Goal: Task Accomplishment & Management: Manage account settings

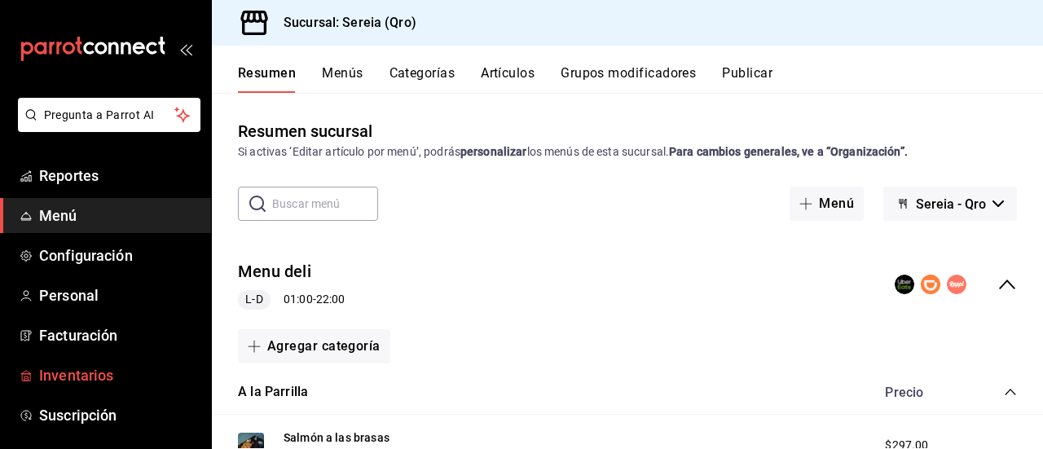
click at [103, 372] on span "Inventarios" at bounding box center [118, 375] width 159 height 22
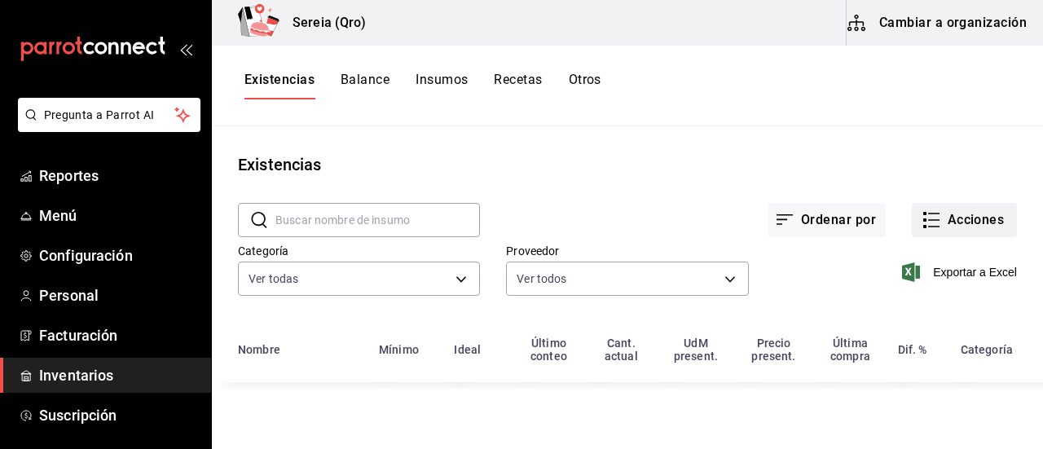
click at [959, 216] on button "Acciones" at bounding box center [964, 220] width 105 height 34
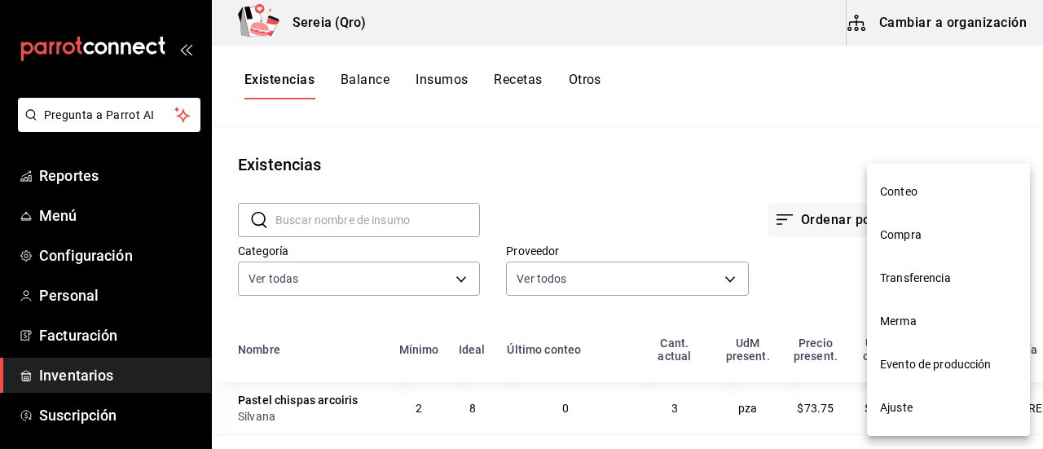
click at [686, 180] on div at bounding box center [521, 224] width 1043 height 449
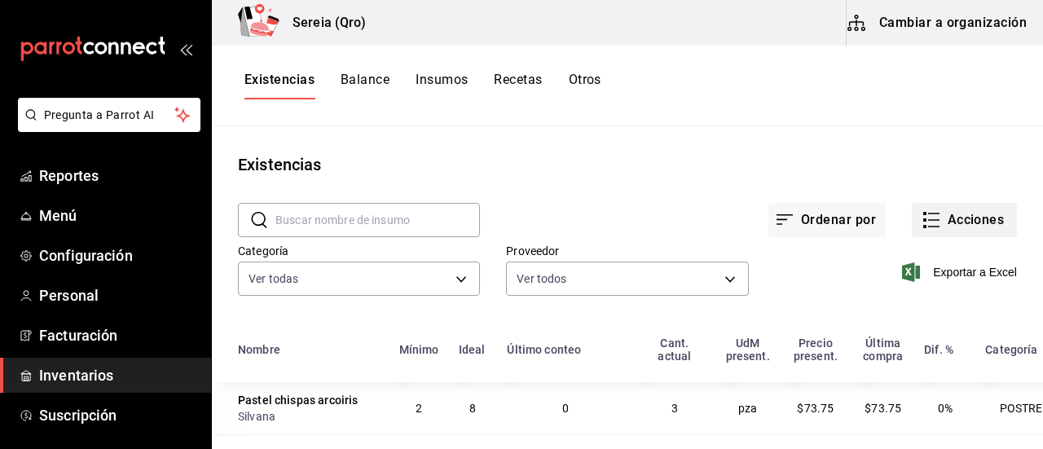
click at [932, 219] on button "Acciones" at bounding box center [964, 220] width 105 height 34
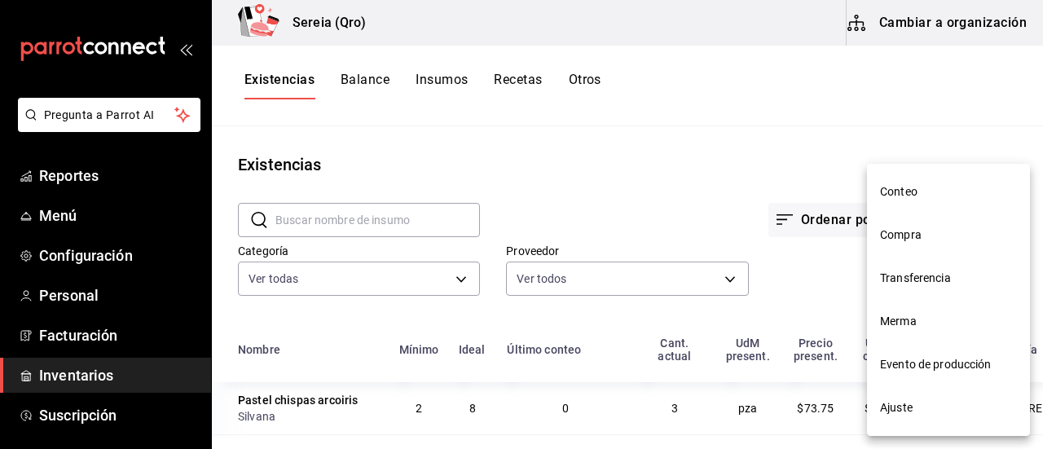
click at [906, 240] on span "Compra" at bounding box center [948, 235] width 137 height 17
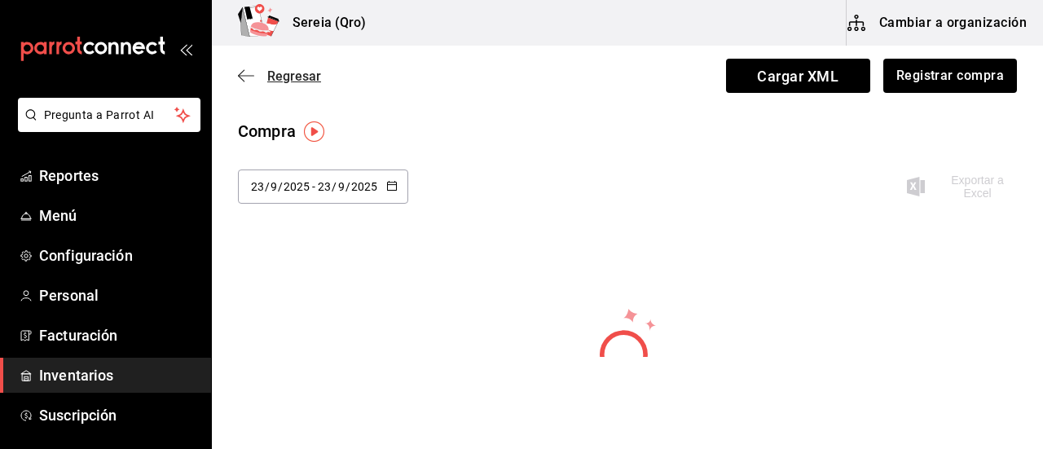
click at [240, 74] on icon "button" at bounding box center [241, 76] width 7 height 12
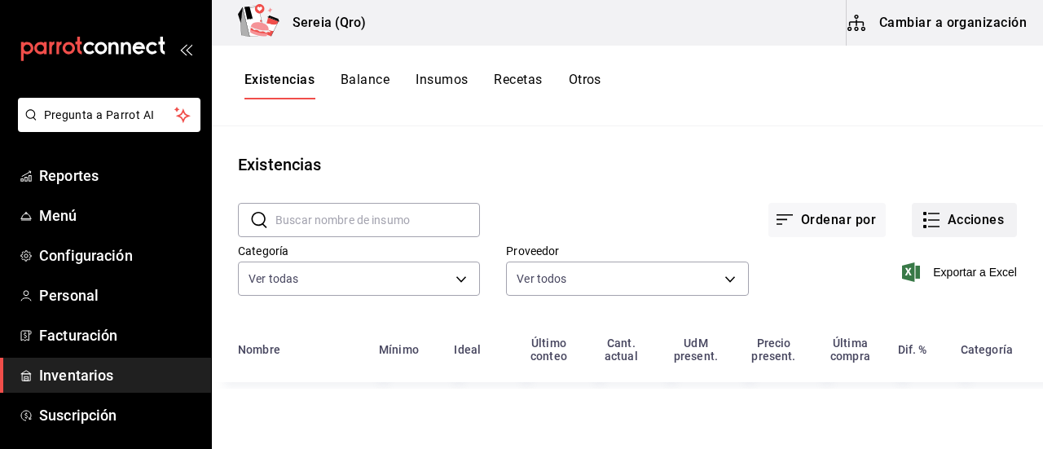
click at [947, 222] on button "Acciones" at bounding box center [964, 220] width 105 height 34
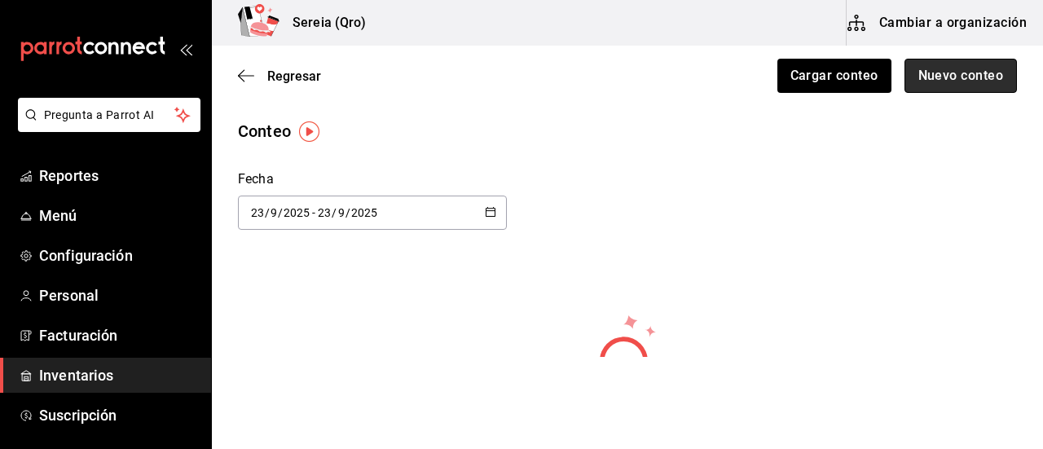
click at [918, 75] on button "Nuevo conteo" at bounding box center [961, 76] width 113 height 34
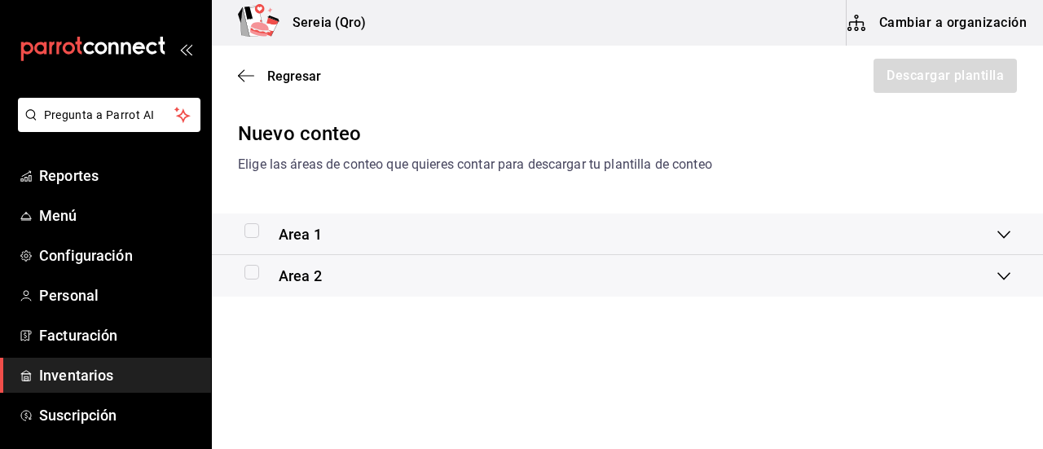
click at [251, 231] on input "checkbox" at bounding box center [251, 230] width 15 height 15
checkbox input "true"
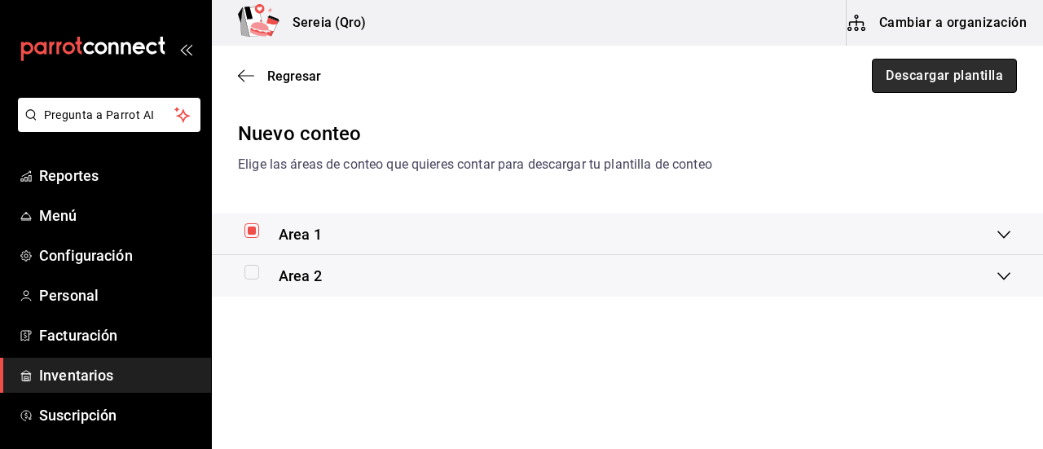
click at [944, 82] on button "Descargar plantilla" at bounding box center [944, 76] width 145 height 34
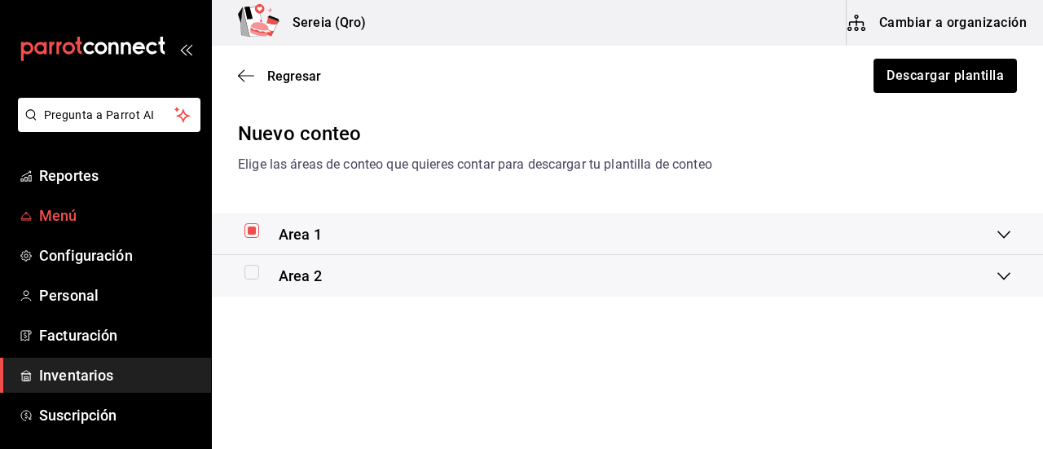
click at [72, 214] on span "Menú" at bounding box center [118, 216] width 159 height 22
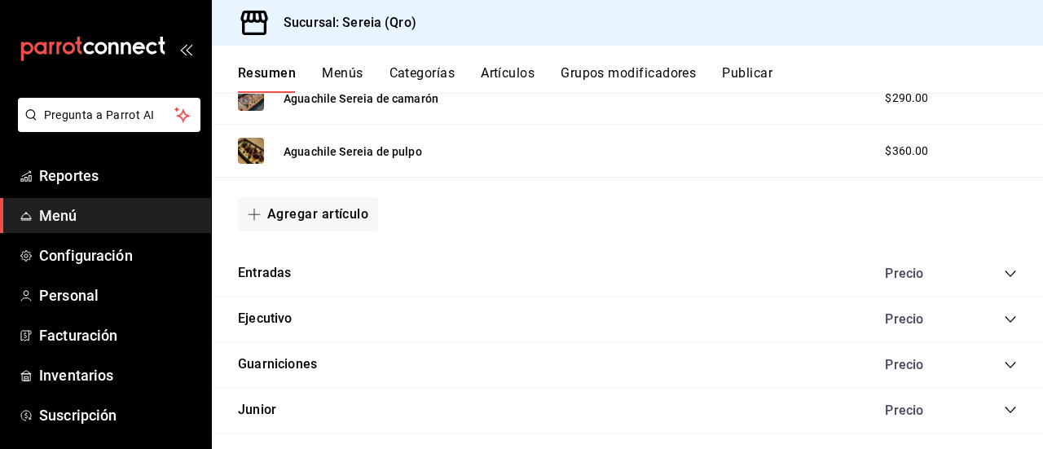
scroll to position [1316, 0]
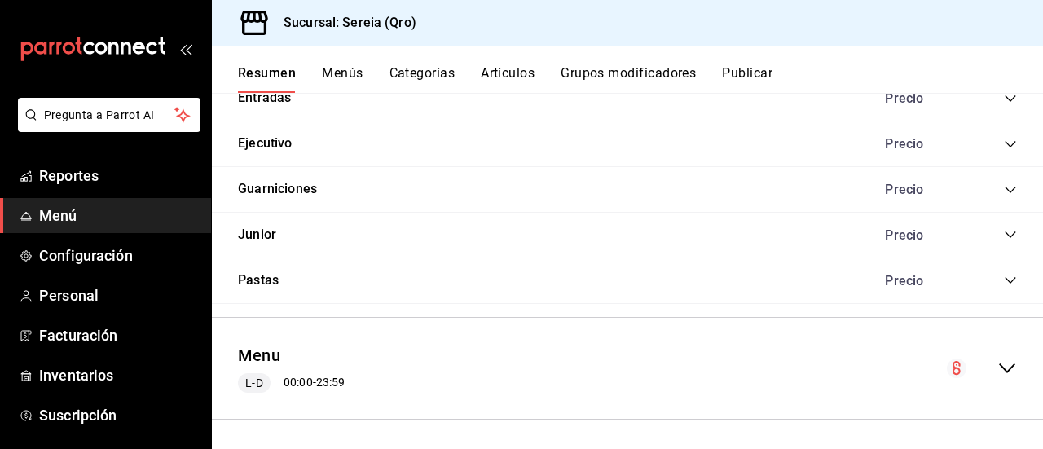
click at [999, 366] on icon "collapse-menu-row" at bounding box center [1007, 368] width 16 height 10
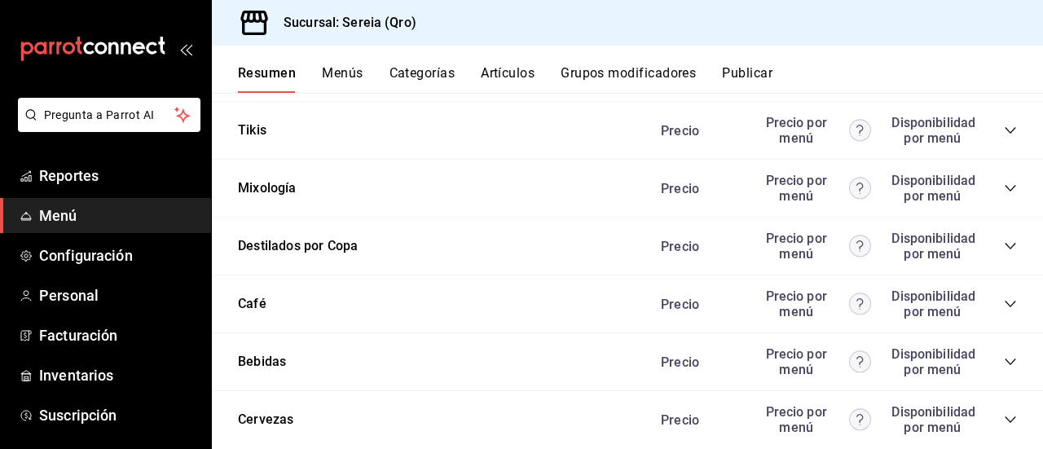
scroll to position [2783, 0]
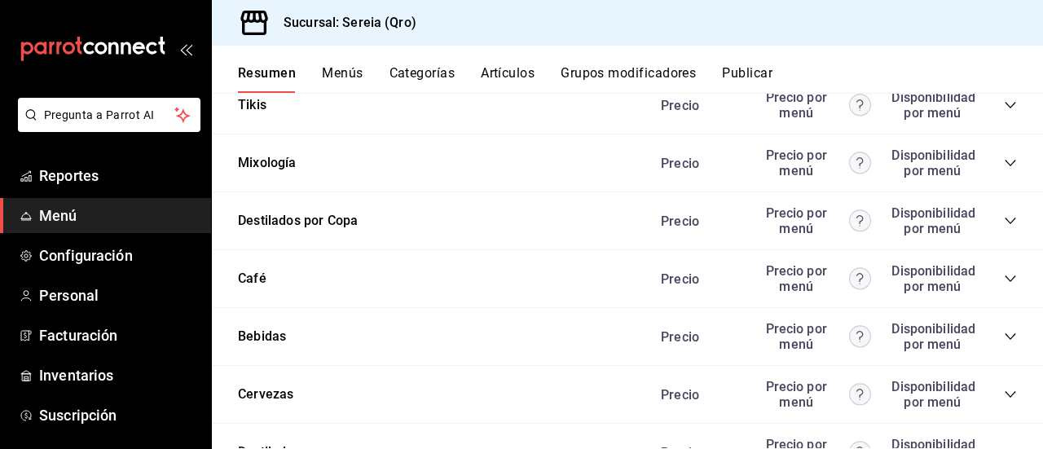
click at [1004, 334] on icon "collapse-category-row" at bounding box center [1010, 336] width 13 height 13
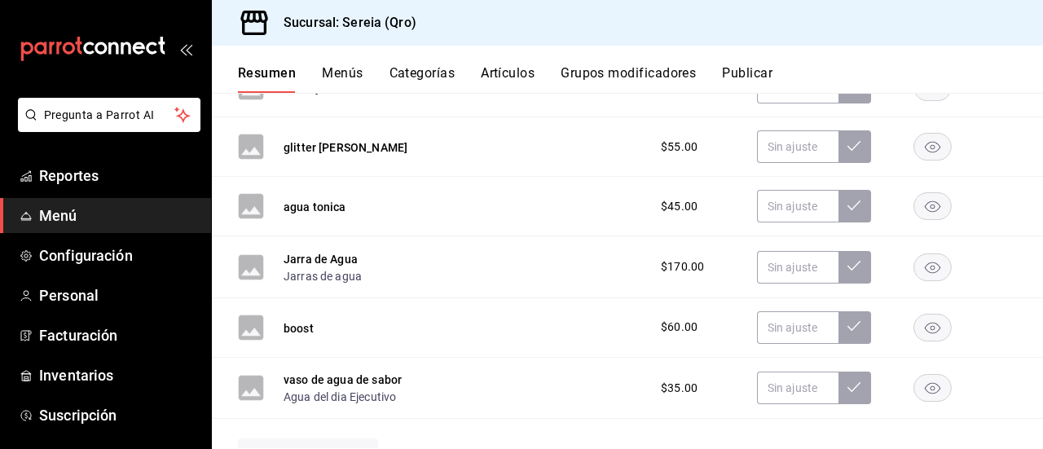
scroll to position [4005, 0]
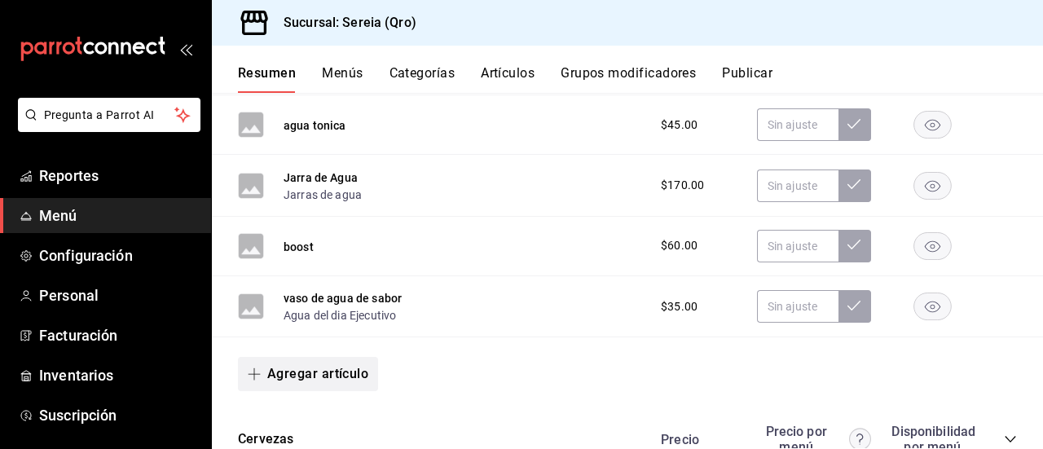
click at [259, 370] on icon "button" at bounding box center [254, 374] width 13 height 13
click at [294, 407] on li "Artículo nuevo" at bounding box center [302, 410] width 128 height 40
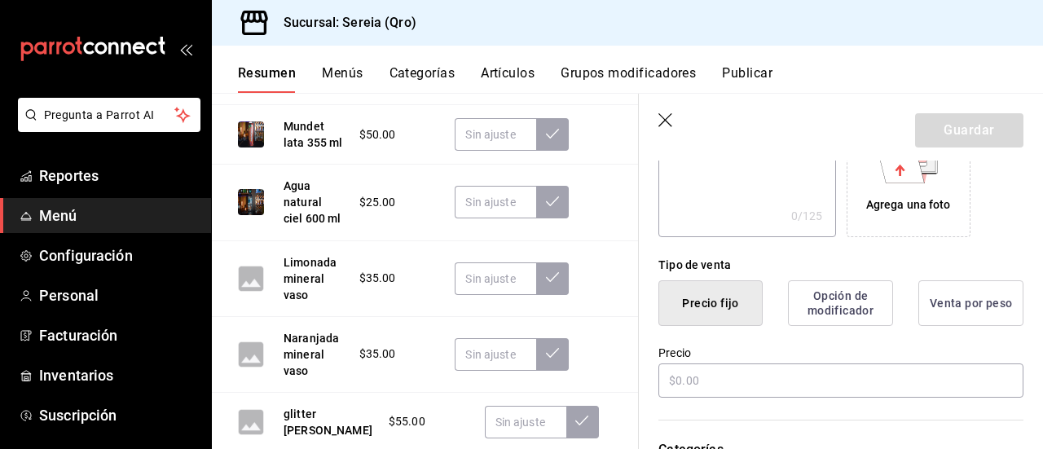
scroll to position [326, 0]
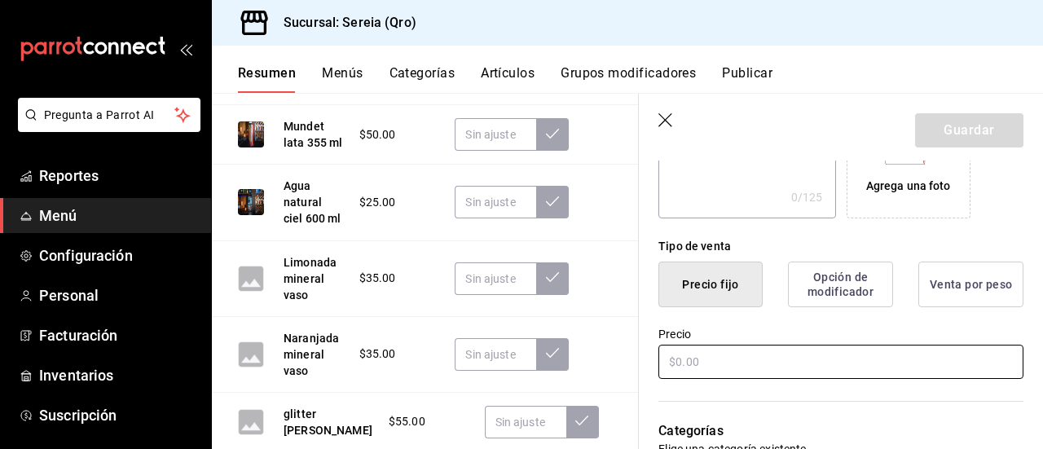
type input "sprite zero"
click at [693, 363] on input "text" at bounding box center [840, 362] width 365 height 34
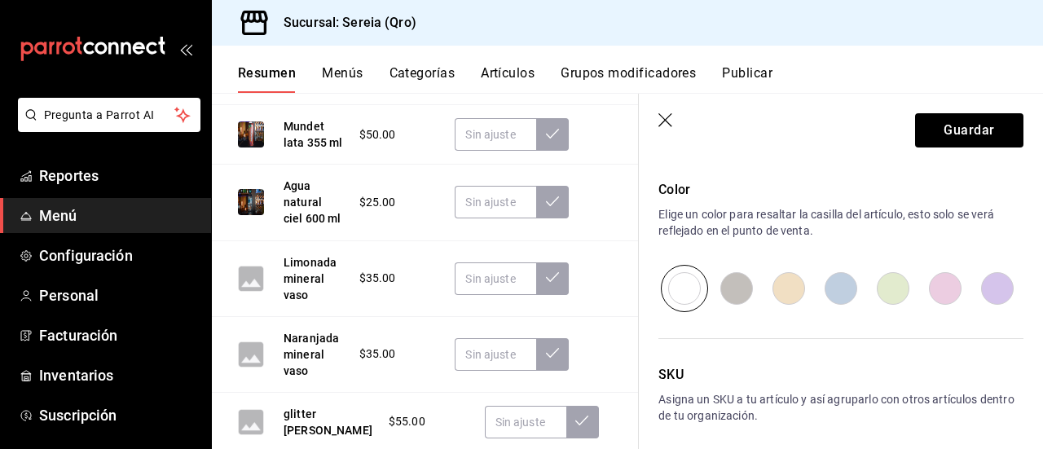
scroll to position [815, 0]
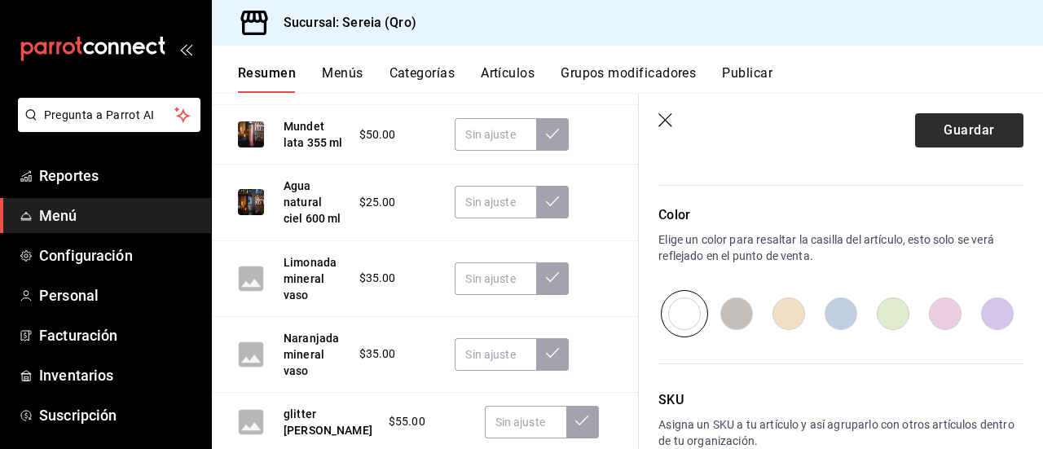
type input "$50.00"
click at [956, 128] on button "Guardar" at bounding box center [969, 130] width 108 height 34
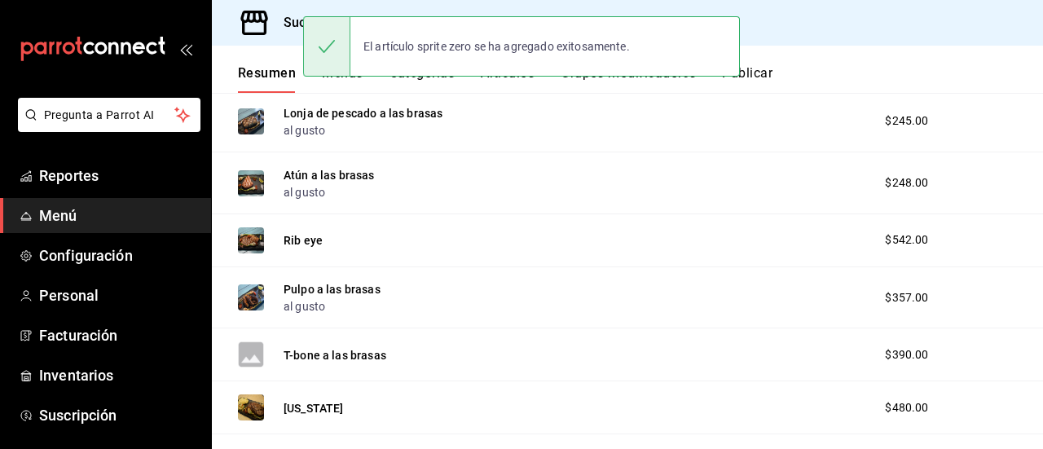
scroll to position [337, 0]
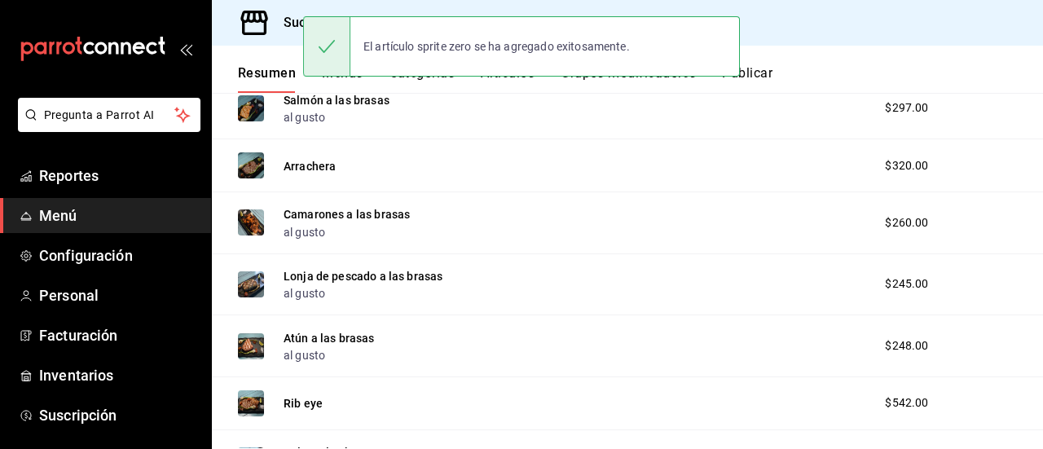
click at [818, 59] on div "Resumen Menús Categorías Artículos Grupos modificadores Publicar" at bounding box center [627, 69] width 831 height 47
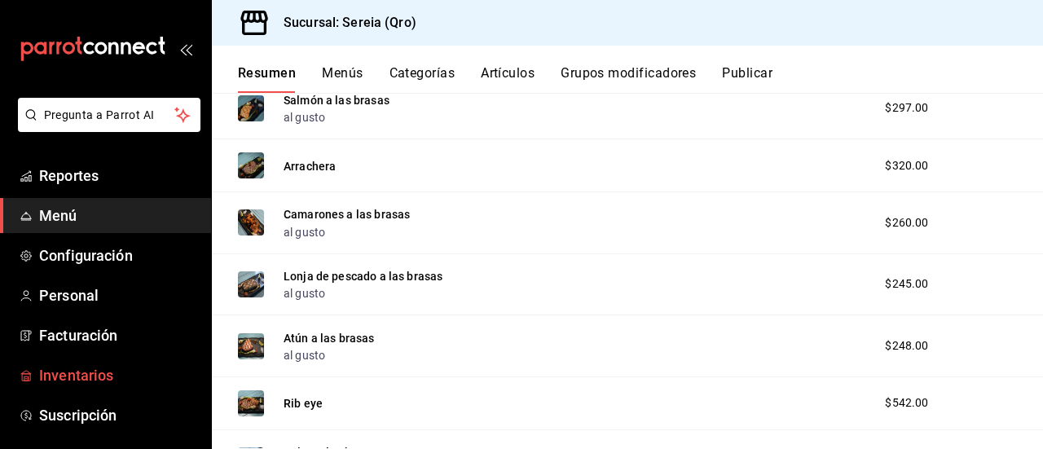
click at [81, 374] on span "Inventarios" at bounding box center [118, 375] width 159 height 22
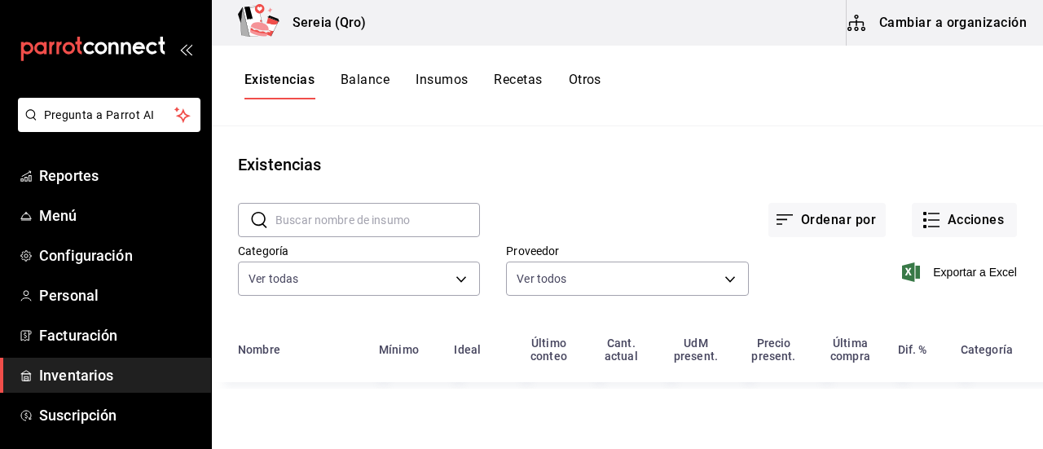
click at [922, 17] on button "Cambiar a organización" at bounding box center [938, 23] width 183 height 46
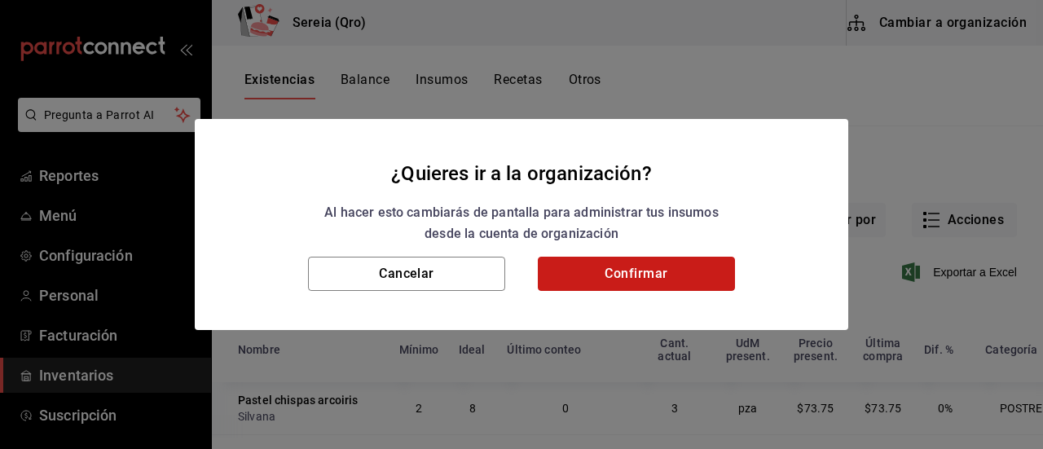
click at [593, 284] on button "Confirmar" at bounding box center [636, 274] width 197 height 34
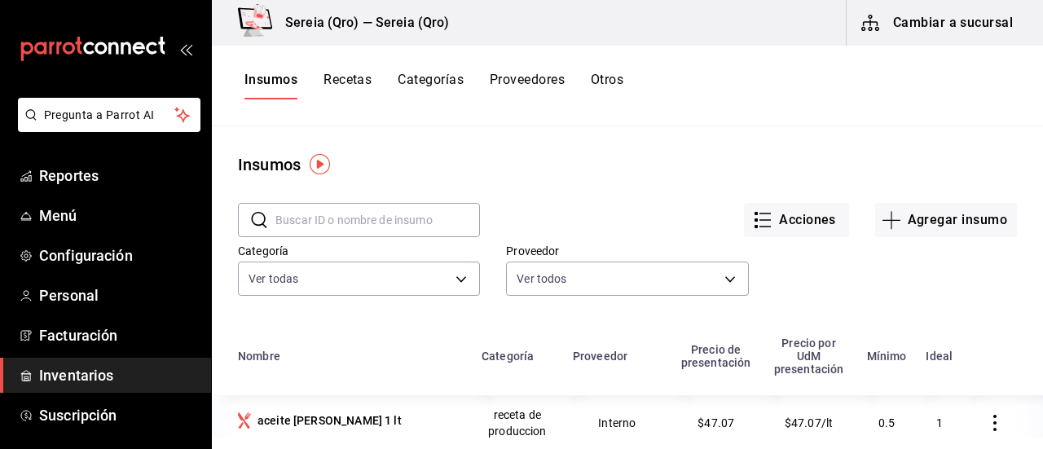
click at [349, 82] on button "Recetas" at bounding box center [348, 86] width 48 height 28
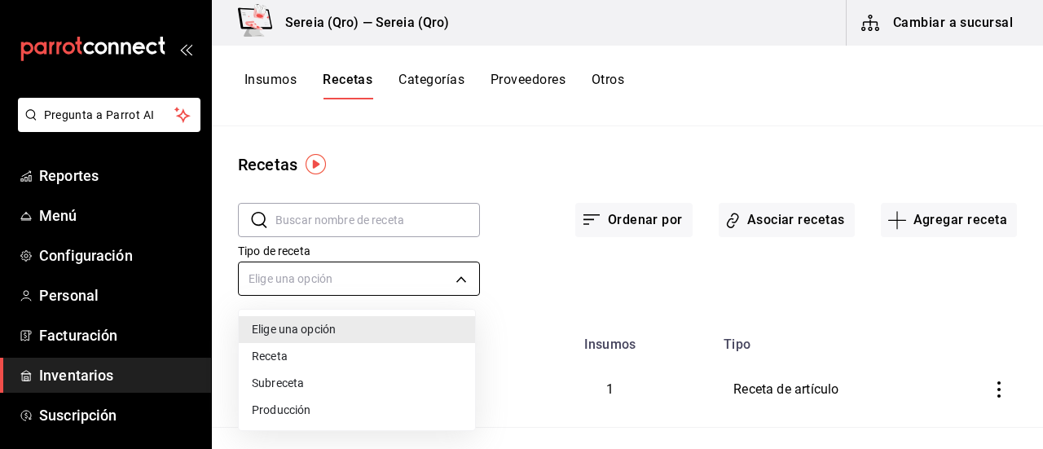
click at [303, 281] on body "Pregunta a Parrot AI Reportes Menú Configuración Personal Facturación Inventari…" at bounding box center [521, 219] width 1043 height 438
click at [296, 274] on div at bounding box center [521, 224] width 1043 height 449
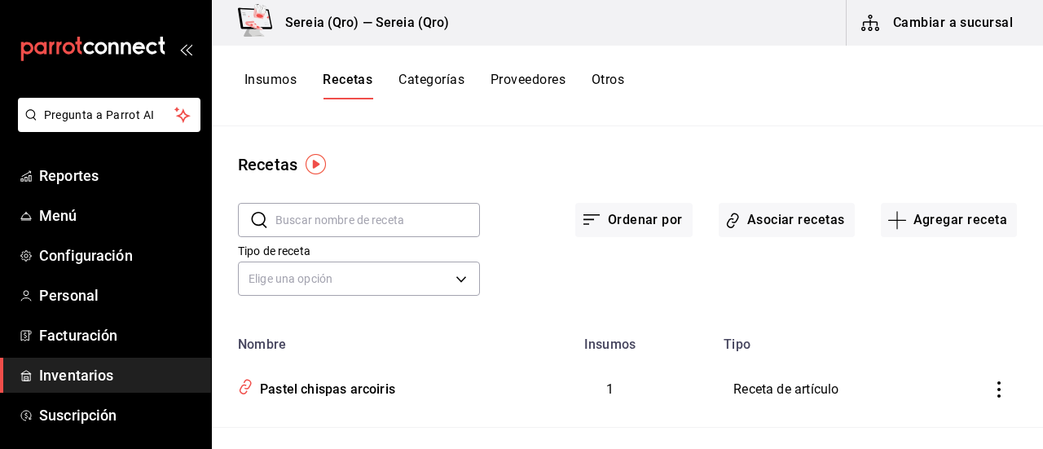
click at [301, 225] on input "text" at bounding box center [377, 220] width 205 height 33
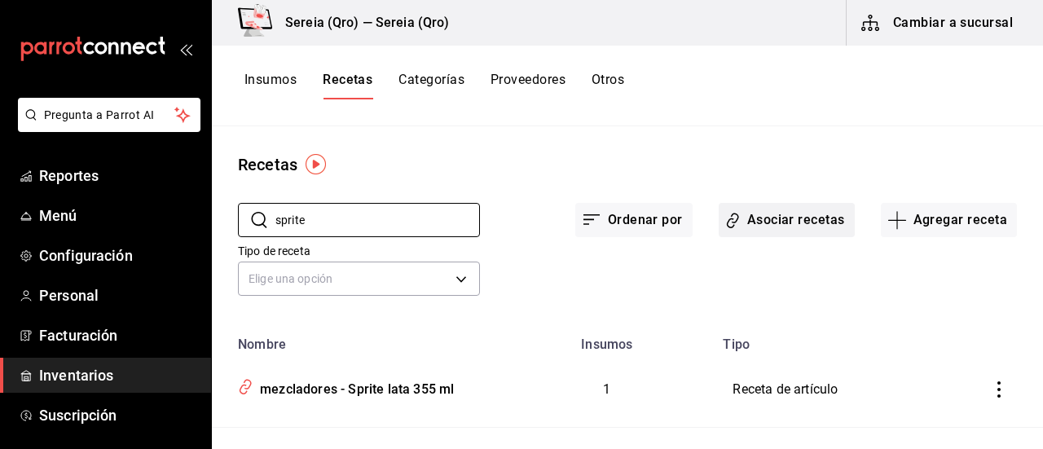
type input "sprite"
click at [784, 233] on button "Asociar recetas" at bounding box center [787, 220] width 136 height 34
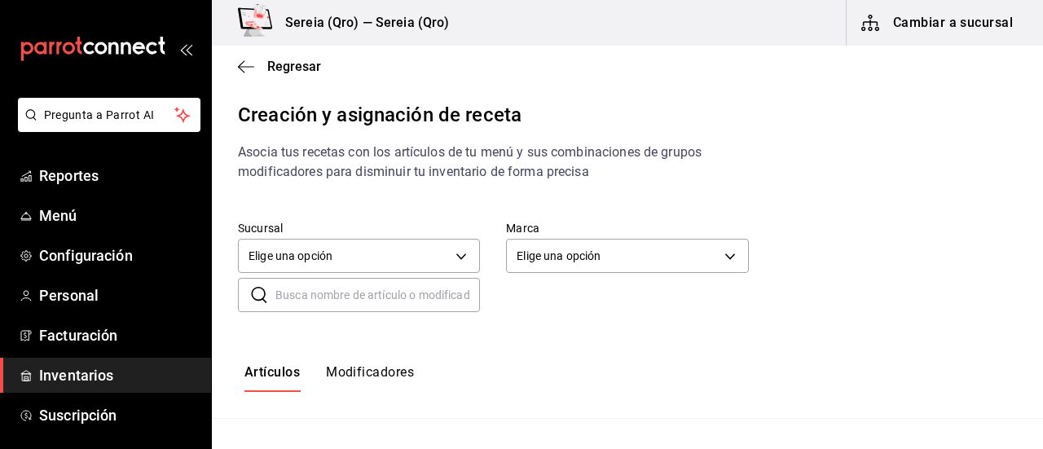
click at [329, 301] on input "text" at bounding box center [377, 295] width 205 height 33
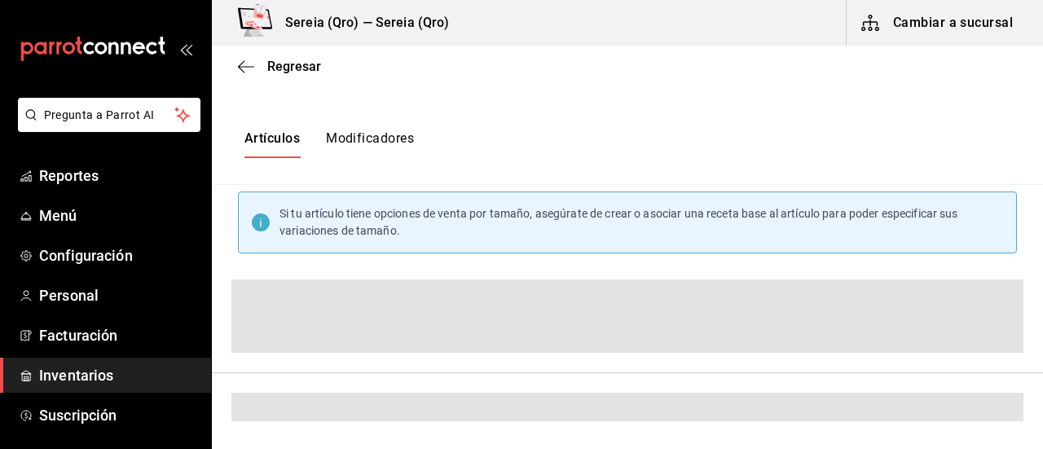
scroll to position [158, 0]
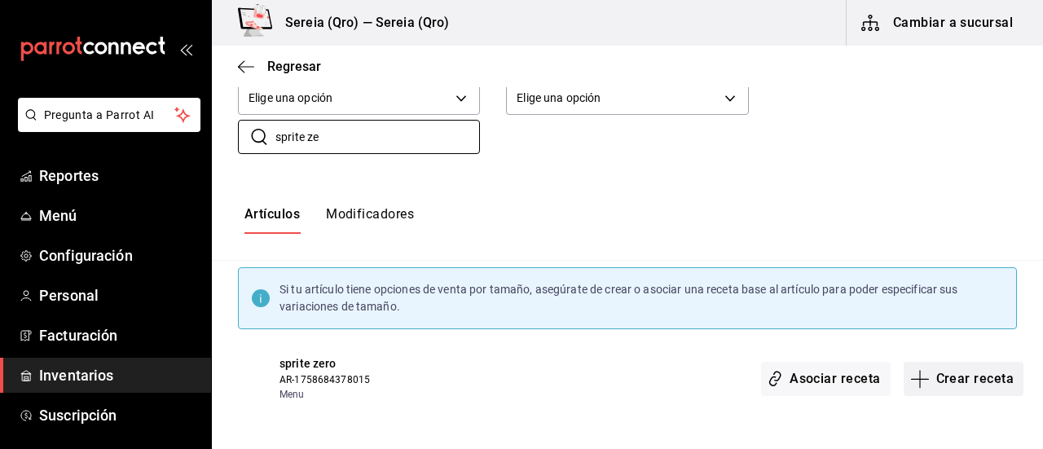
type input "sprite ze"
click at [916, 384] on icon "button" at bounding box center [920, 379] width 20 height 20
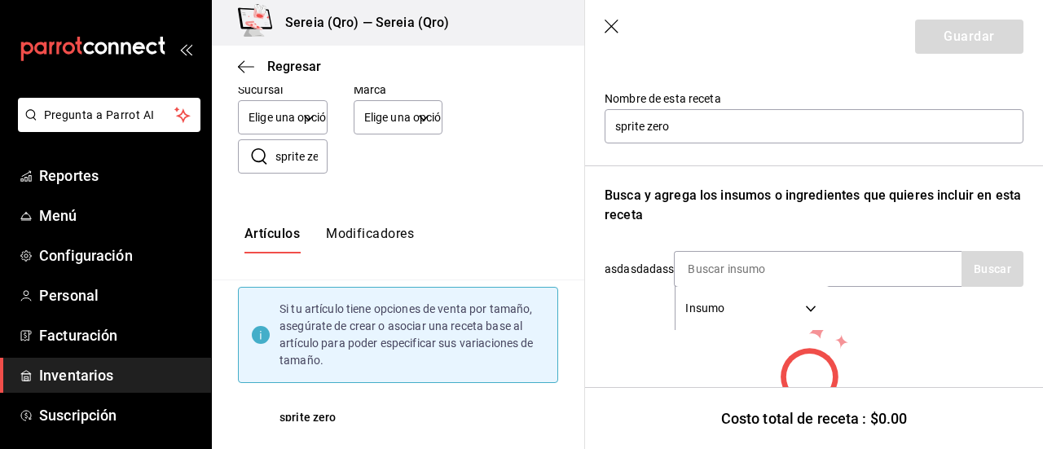
scroll to position [163, 0]
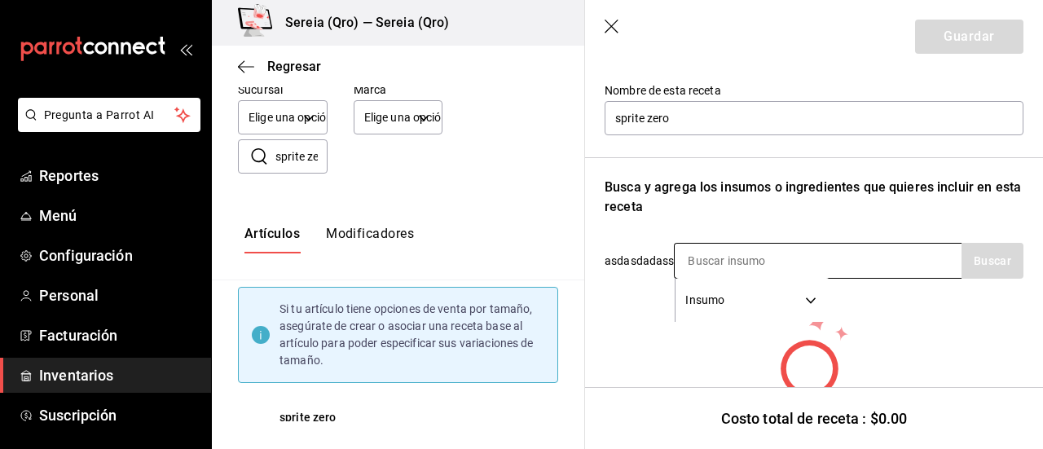
click at [704, 260] on input at bounding box center [756, 261] width 163 height 34
type input "sprite z"
click at [980, 259] on button "Buscar" at bounding box center [993, 261] width 62 height 36
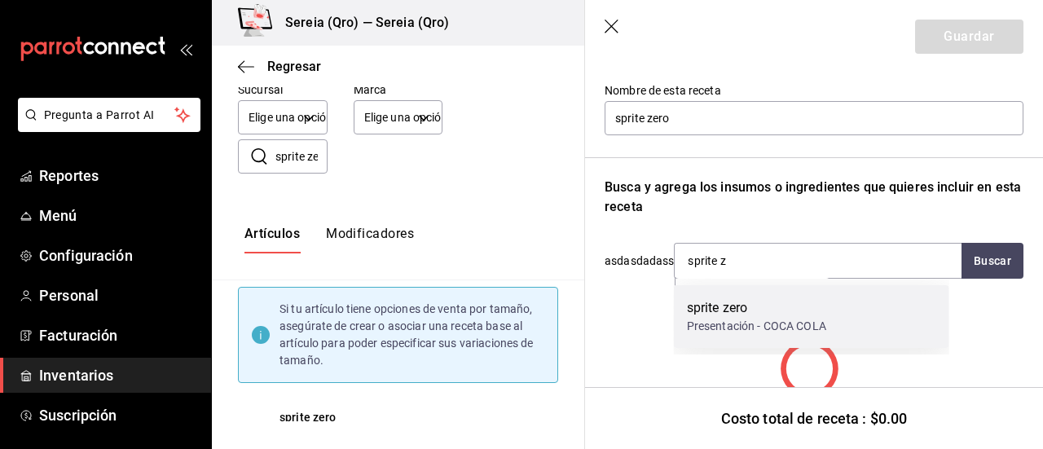
click at [720, 309] on div "sprite zero" at bounding box center [756, 308] width 139 height 20
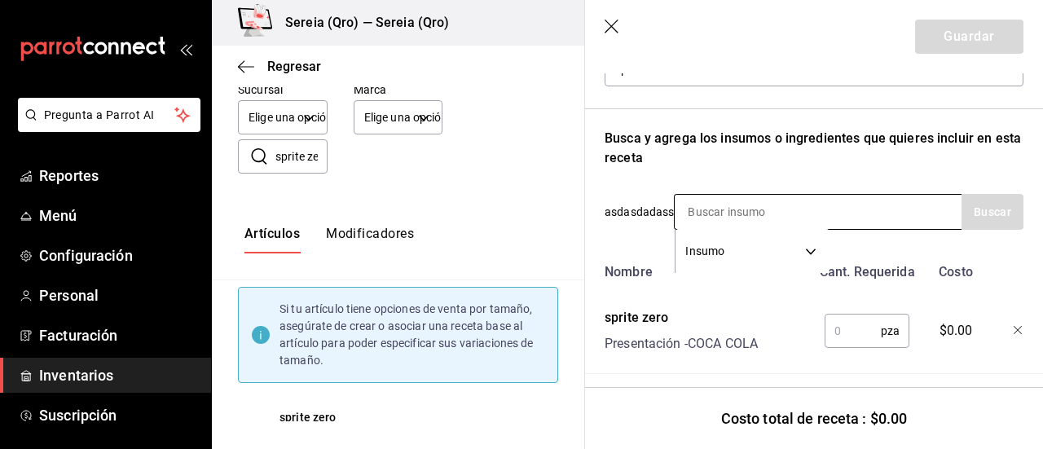
scroll to position [234, 0]
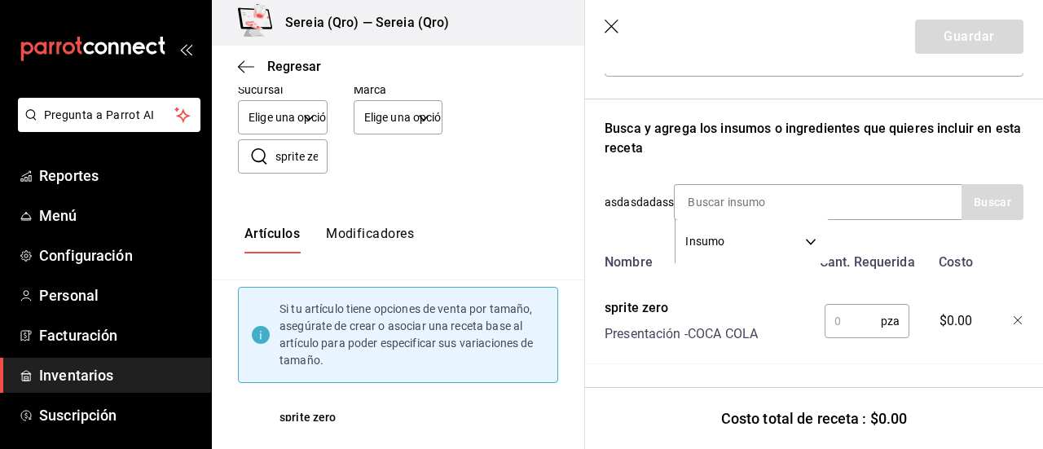
click at [837, 314] on input "text" at bounding box center [853, 321] width 56 height 33
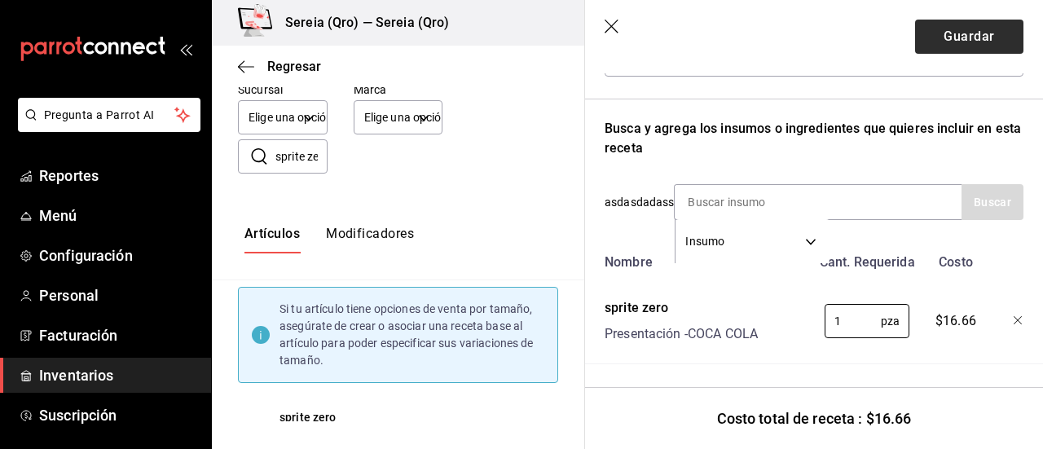
type input "1"
click at [953, 30] on button "Guardar" at bounding box center [969, 37] width 108 height 34
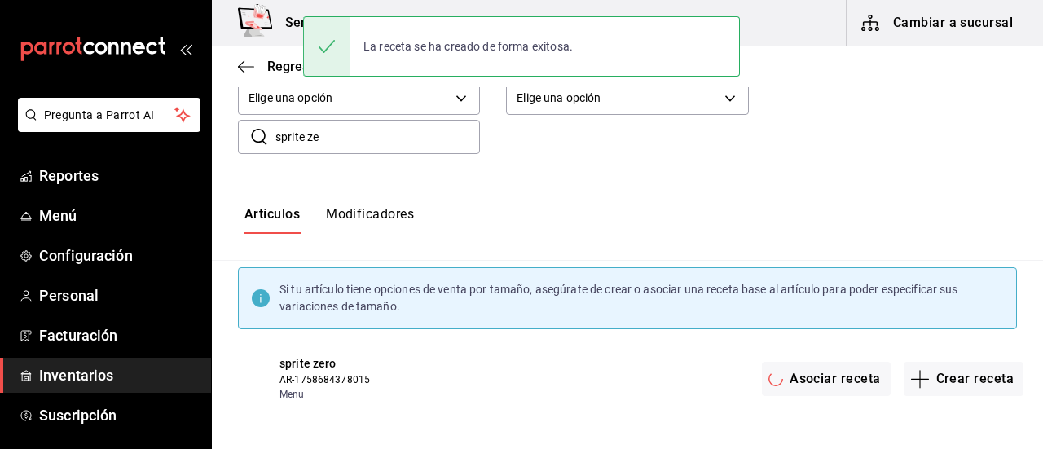
scroll to position [7, 0]
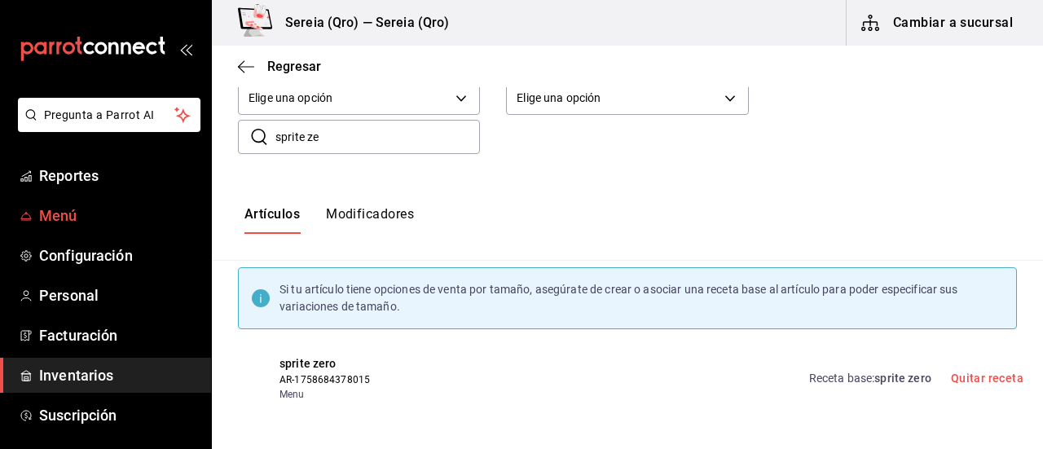
click at [54, 220] on span "Menú" at bounding box center [118, 216] width 159 height 22
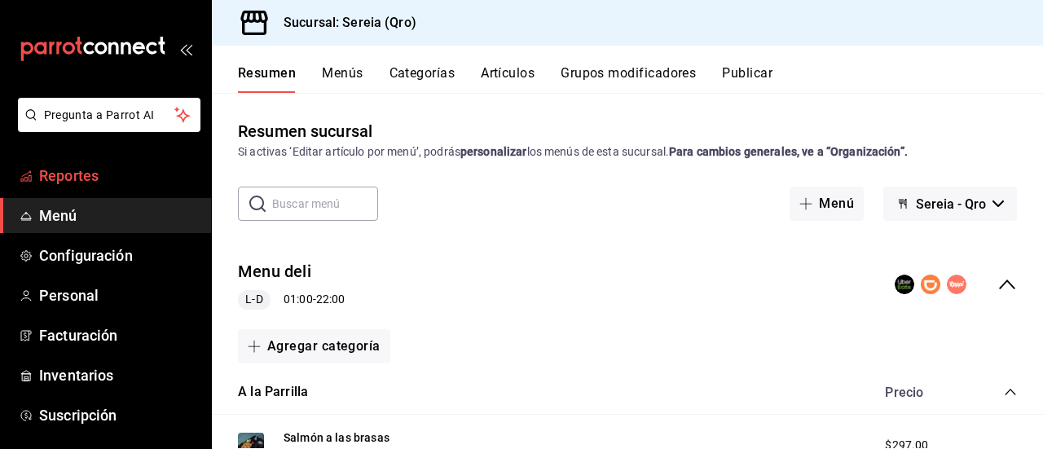
click at [59, 178] on span "Reportes" at bounding box center [118, 176] width 159 height 22
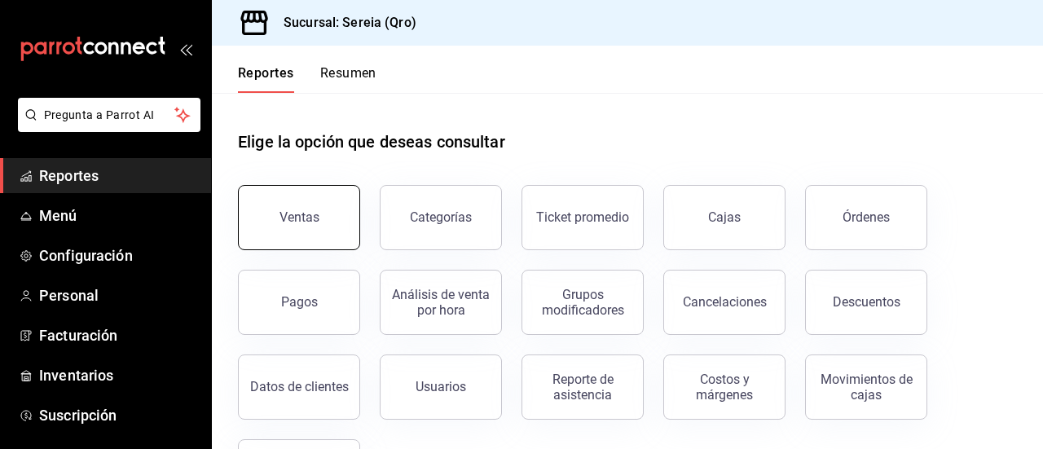
click at [306, 220] on div "Ventas" at bounding box center [300, 216] width 40 height 15
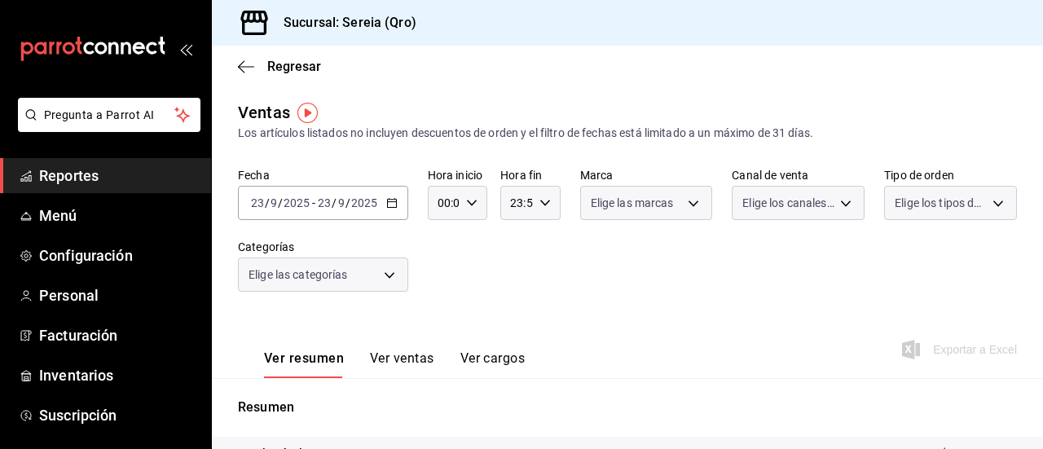
click at [388, 267] on body "Pregunta a Parrot AI Reportes Menú Configuración Personal Facturación Inventari…" at bounding box center [521, 224] width 1043 height 449
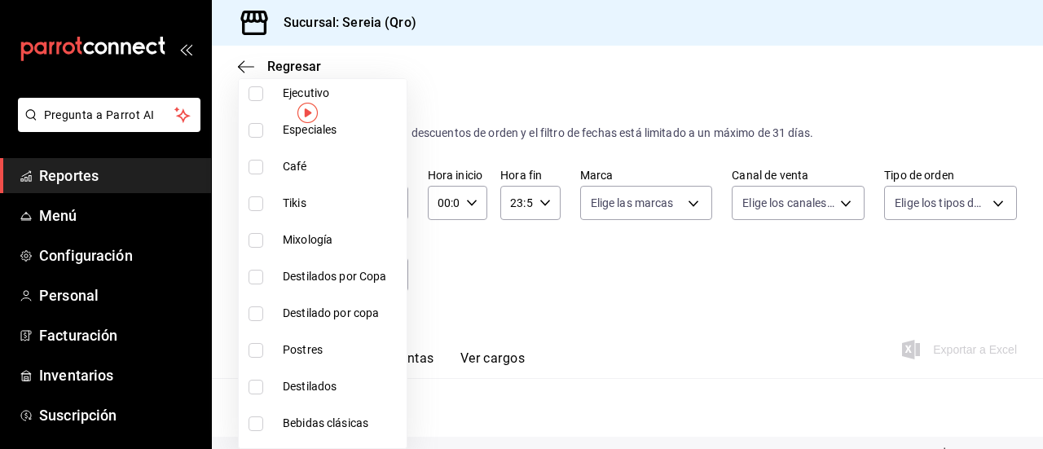
scroll to position [326, 0]
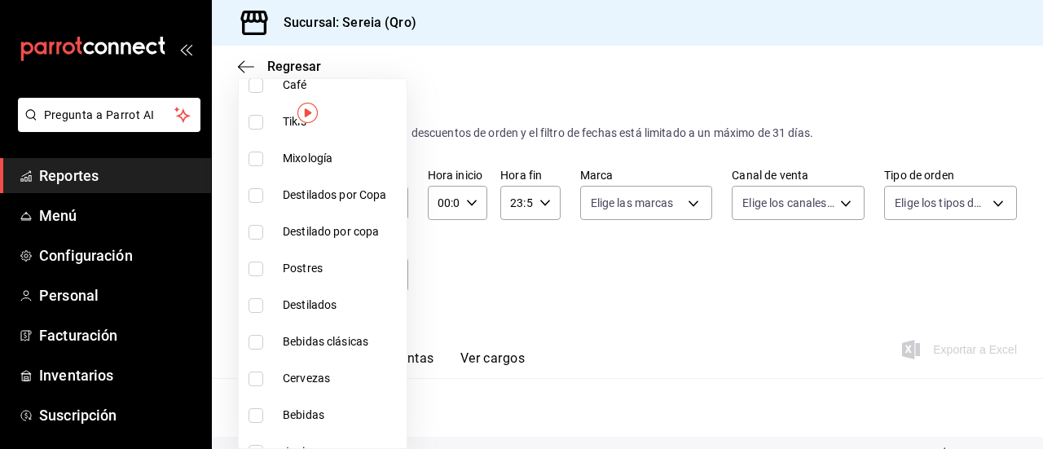
click at [315, 270] on span "Postres" at bounding box center [341, 268] width 117 height 17
type input "58504c31-b0d4-4b1e-8bce-99335e6c0158"
checkbox input "true"
click at [515, 294] on div at bounding box center [521, 224] width 1043 height 449
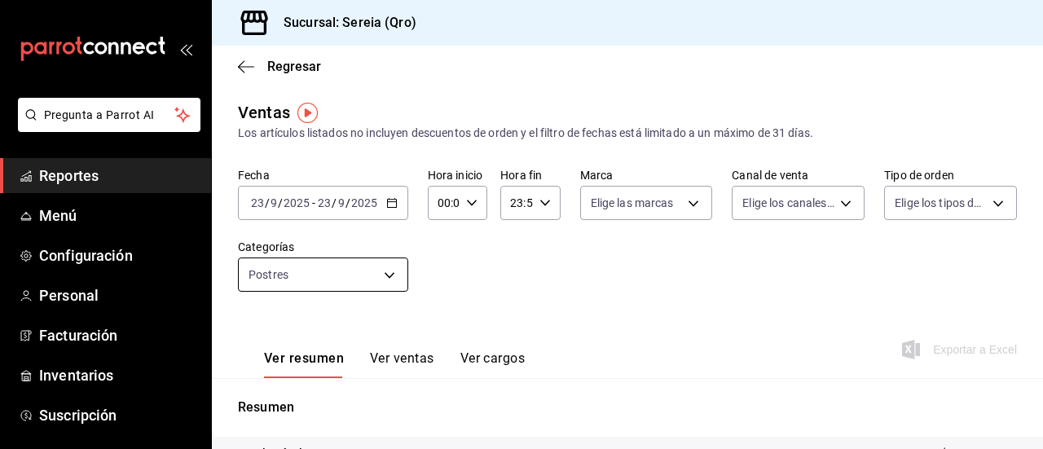
click at [319, 272] on body "Pregunta a Parrot AI Reportes Menú Configuración Personal Facturación Inventari…" at bounding box center [521, 224] width 1043 height 449
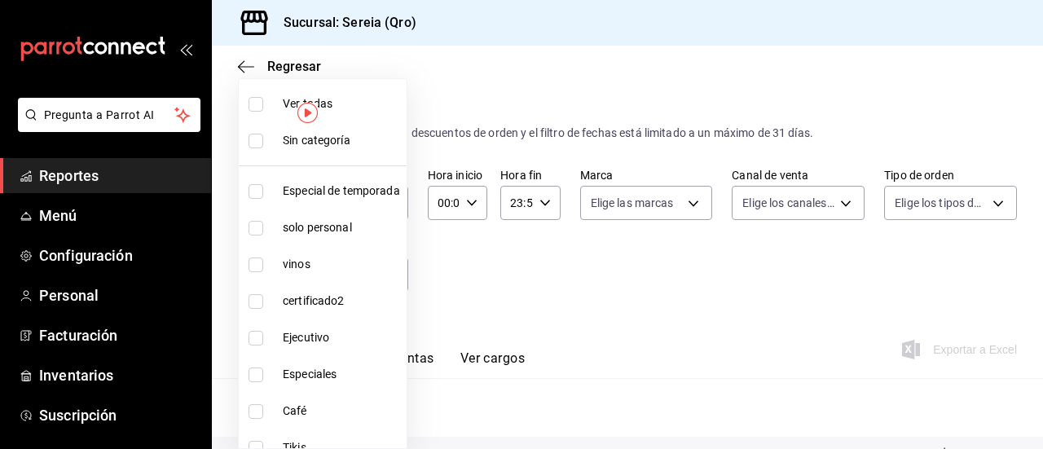
click at [464, 279] on div at bounding box center [521, 224] width 1043 height 449
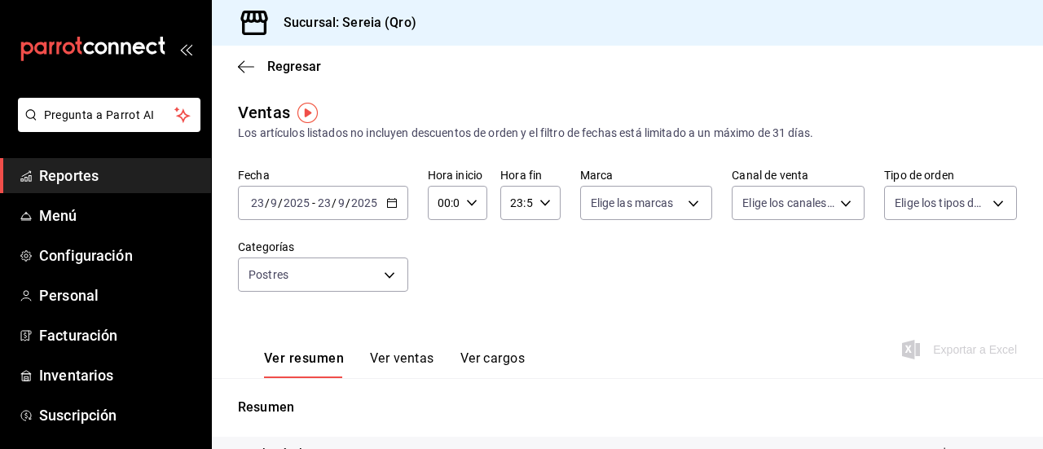
click at [402, 363] on button "Ver ventas" at bounding box center [402, 364] width 64 height 28
click at [394, 205] on icon "button" at bounding box center [391, 202] width 11 height 11
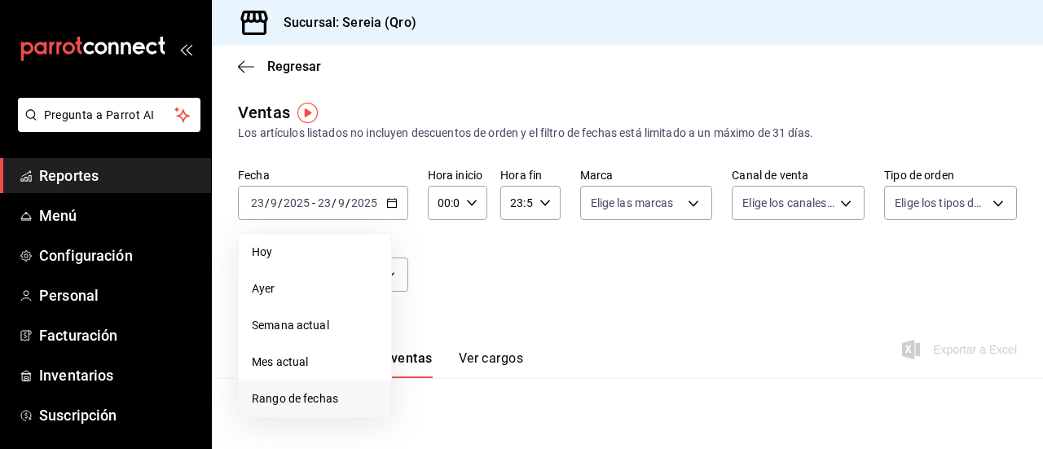
click at [273, 398] on span "Rango de fechas" at bounding box center [315, 398] width 126 height 17
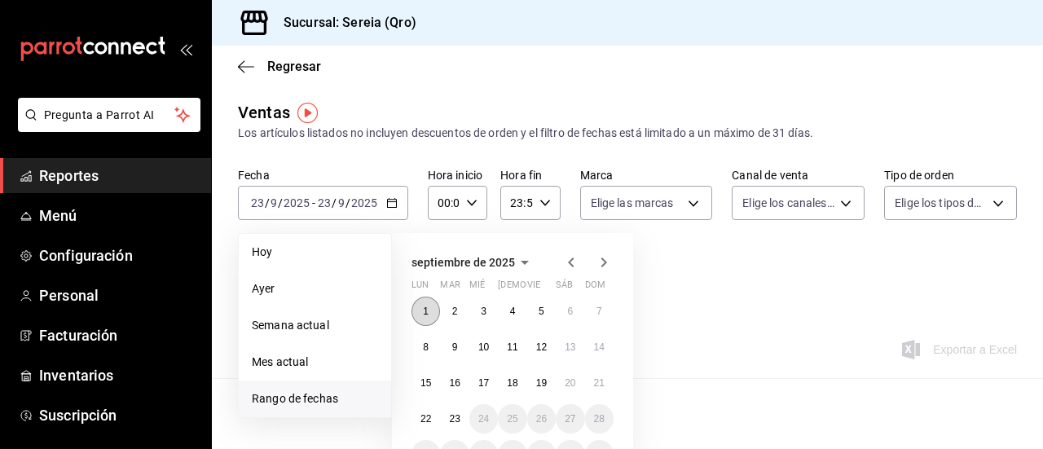
click at [425, 311] on abbr "1" at bounding box center [426, 311] width 6 height 11
drag, startPoint x: 425, startPoint y: 311, endPoint x: 451, endPoint y: 424, distance: 115.4
click at [451, 424] on div "1 2 3 4 5 6 7 8 9 10 11 12 13 14 15 16 17 18 19 20 21 22 23 24 25 26 27 28 29 3…" at bounding box center [513, 383] width 202 height 173
click at [451, 424] on abbr "23" at bounding box center [454, 418] width 11 height 11
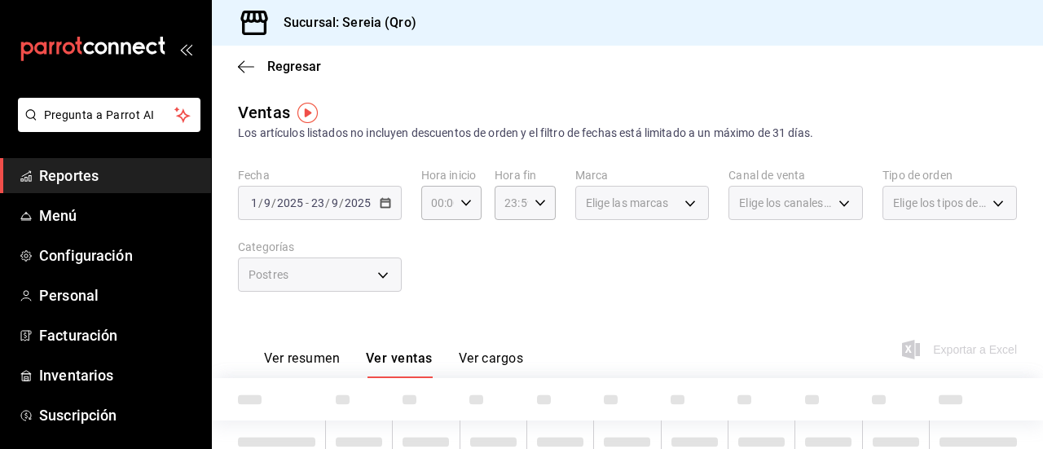
scroll to position [152, 0]
